Goal: Task Accomplishment & Management: Manage account settings

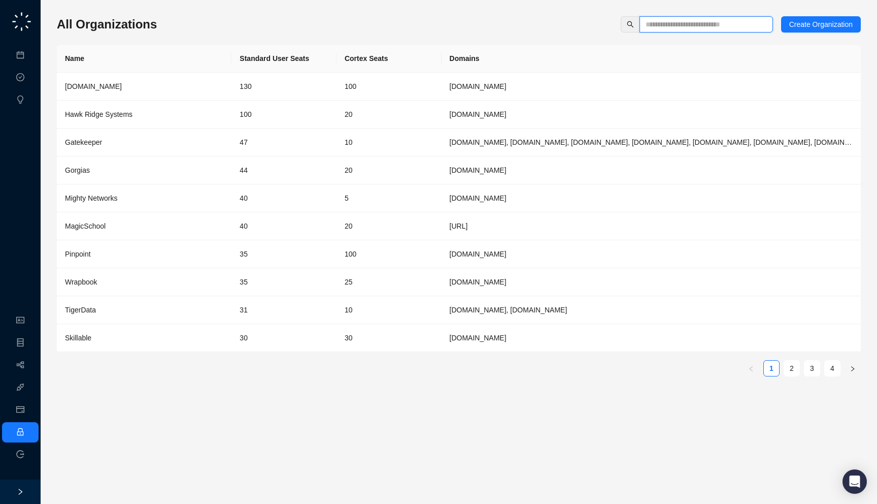
click at [664, 20] on input "text" at bounding box center [702, 24] width 113 height 11
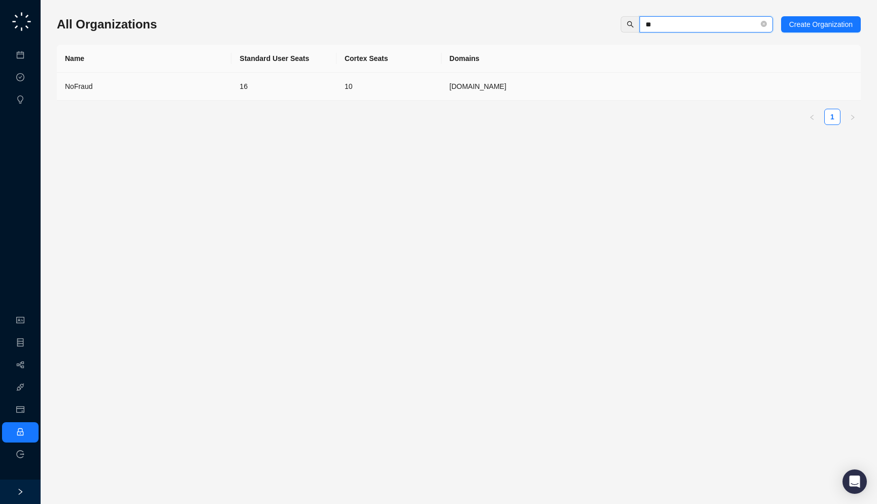
type input "**"
click at [204, 91] on div "NoFraud" at bounding box center [144, 86] width 158 height 11
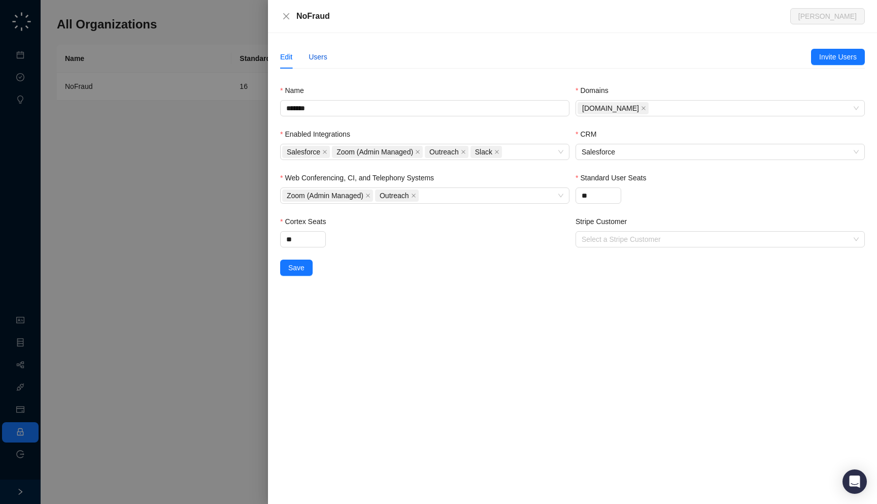
click at [320, 57] on div "Users" at bounding box center [318, 56] width 19 height 11
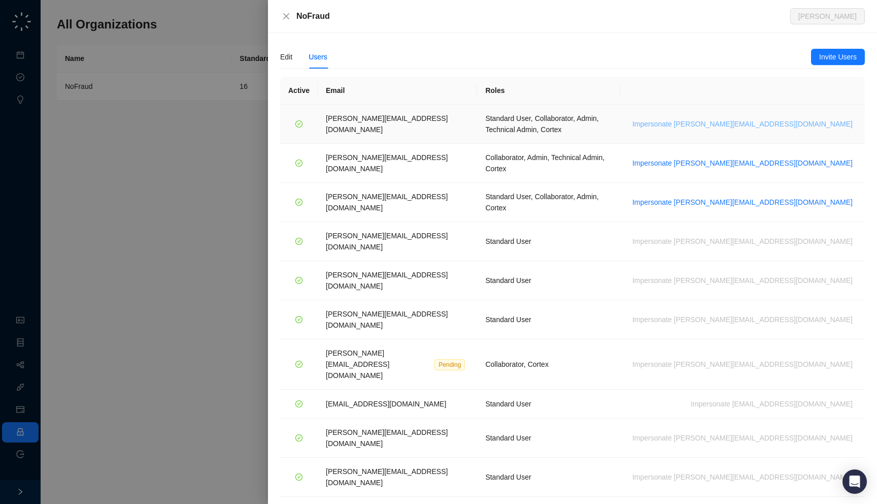
click at [801, 118] on span "Impersonate h.cline@nofraud.com" at bounding box center [742, 123] width 220 height 11
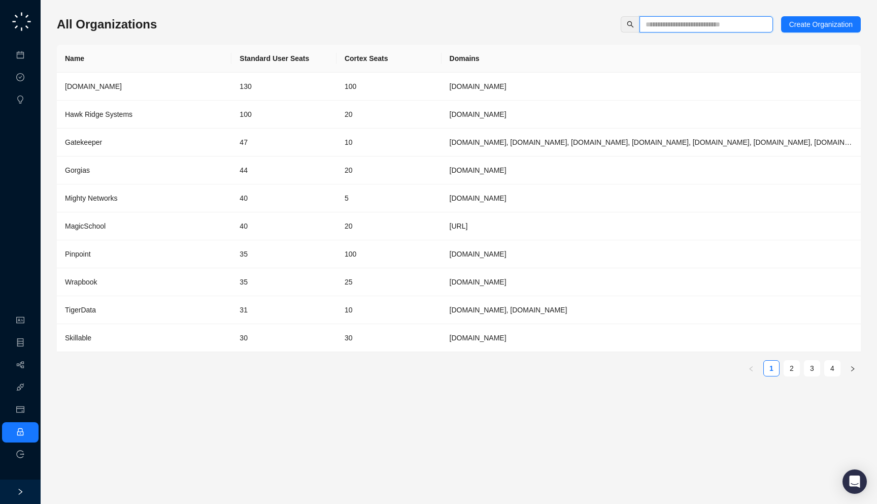
click at [658, 25] on input "text" at bounding box center [702, 24] width 113 height 11
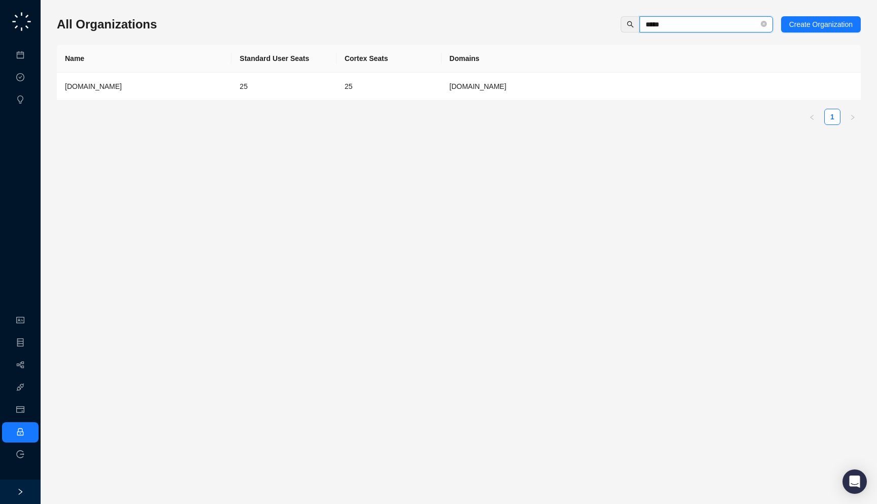
type input "*****"
click at [363, 72] on th "Cortex Seats" at bounding box center [389, 59] width 105 height 28
click at [360, 84] on td "25" at bounding box center [389, 87] width 105 height 28
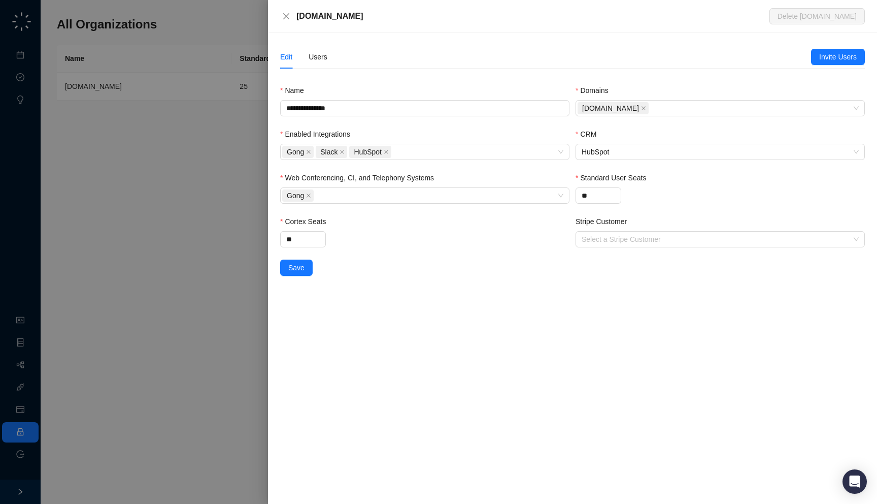
click at [370, 21] on div "Unstructured.io" at bounding box center [532, 16] width 473 height 12
click at [324, 60] on div "Users" at bounding box center [318, 56] width 19 height 11
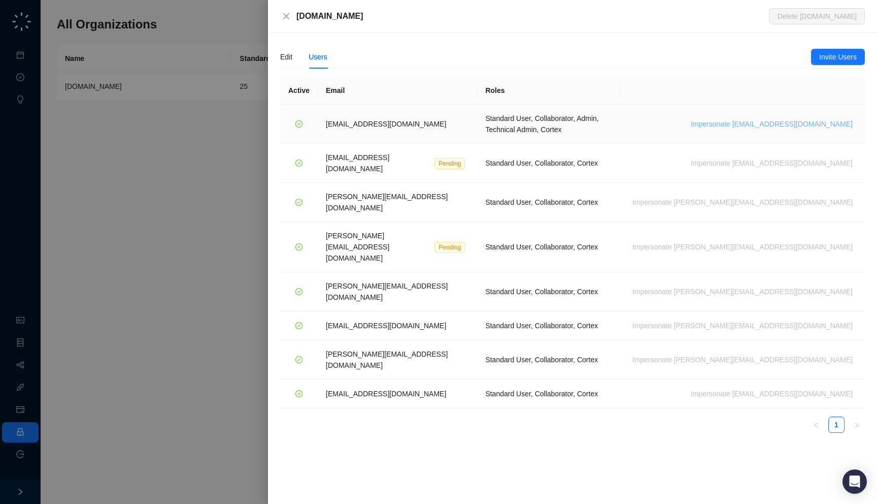
click at [813, 119] on span "Impersonate orlando@unstructured.io" at bounding box center [772, 123] width 162 height 11
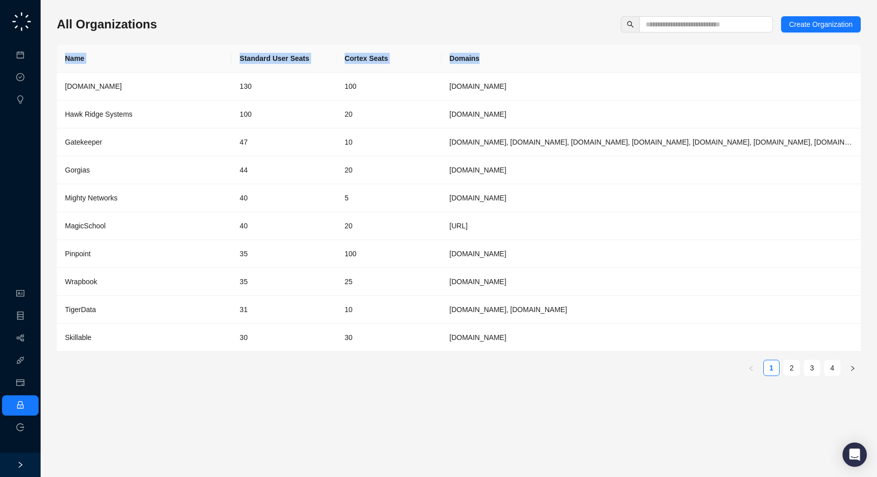
drag, startPoint x: 164, startPoint y: 17, endPoint x: 532, endPoint y: 57, distance: 370.2
click at [529, 64] on div "All Organizations Create Organization Name Standard User Seats Cortex Seats Dom…" at bounding box center [459, 200] width 804 height 368
click at [536, 52] on th "Domains" at bounding box center [651, 59] width 419 height 28
